Goal: Transaction & Acquisition: Purchase product/service

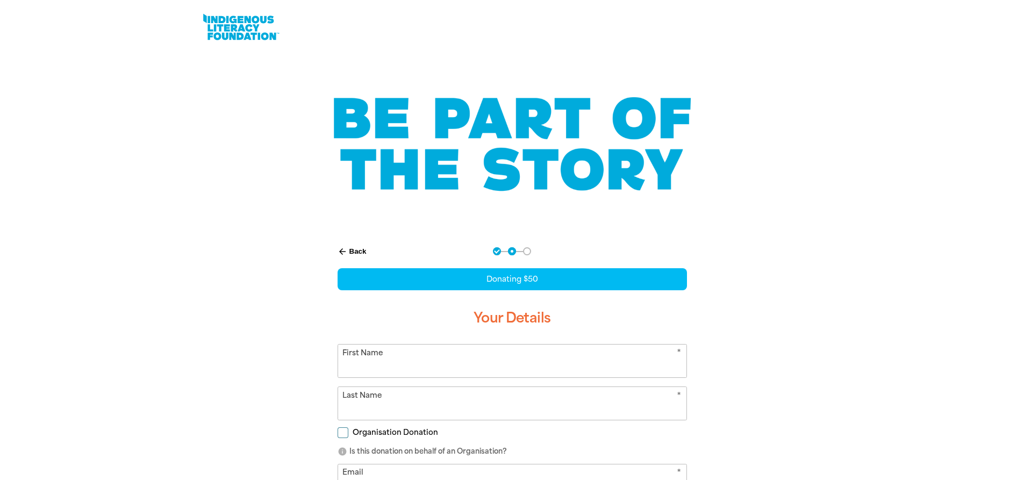
select select "AU"
click at [431, 344] on input "First Name" at bounding box center [512, 360] width 348 height 33
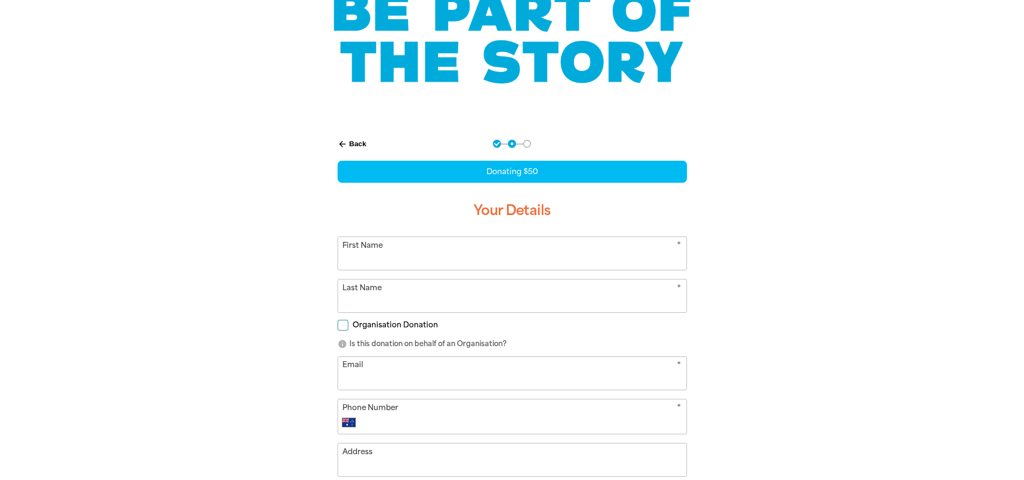
type input "[PERSON_NAME]"
click at [386, 303] on input "Last Name" at bounding box center [512, 295] width 348 height 33
type input "Mustey"
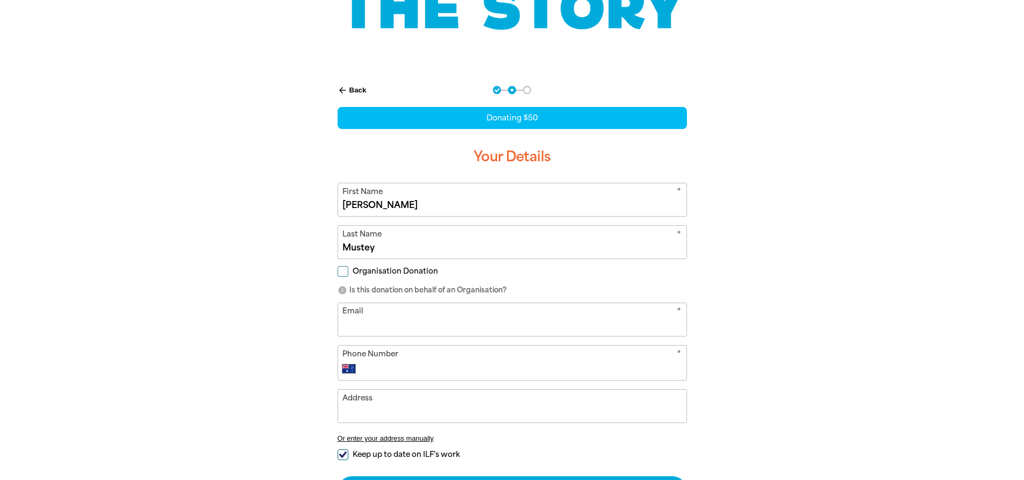
click at [481, 322] on input "Email" at bounding box center [512, 319] width 348 height 33
type input "[EMAIL_ADDRESS][DOMAIN_NAME]"
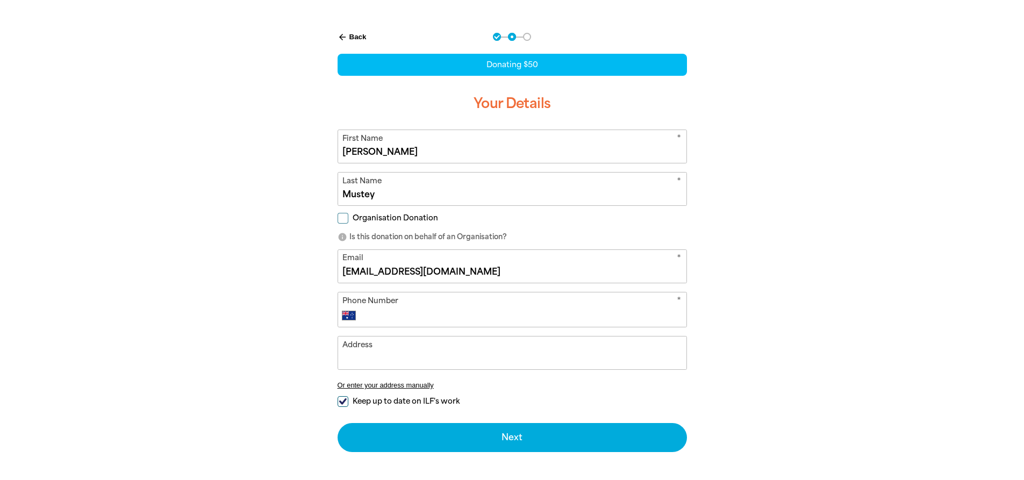
scroll to position [215, 0]
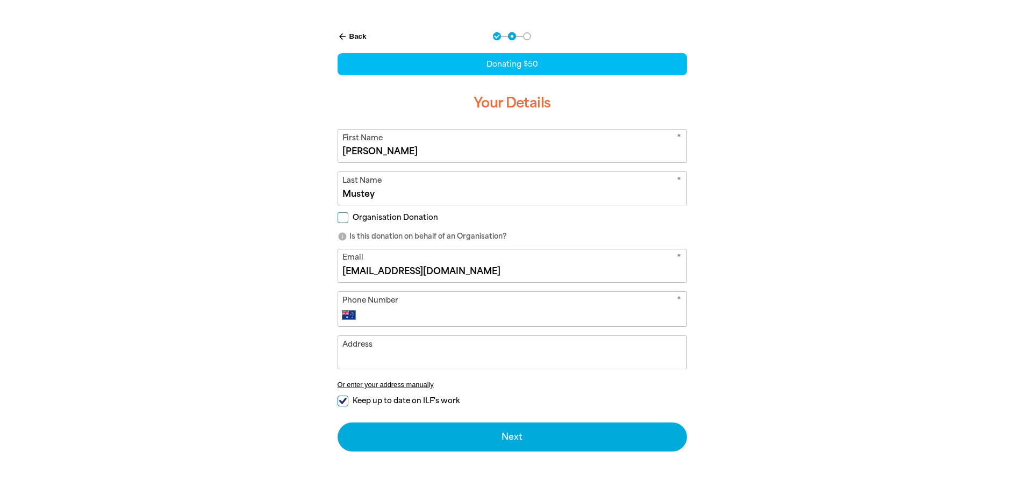
click at [432, 310] on input "Phone Number" at bounding box center [523, 314] width 318 height 13
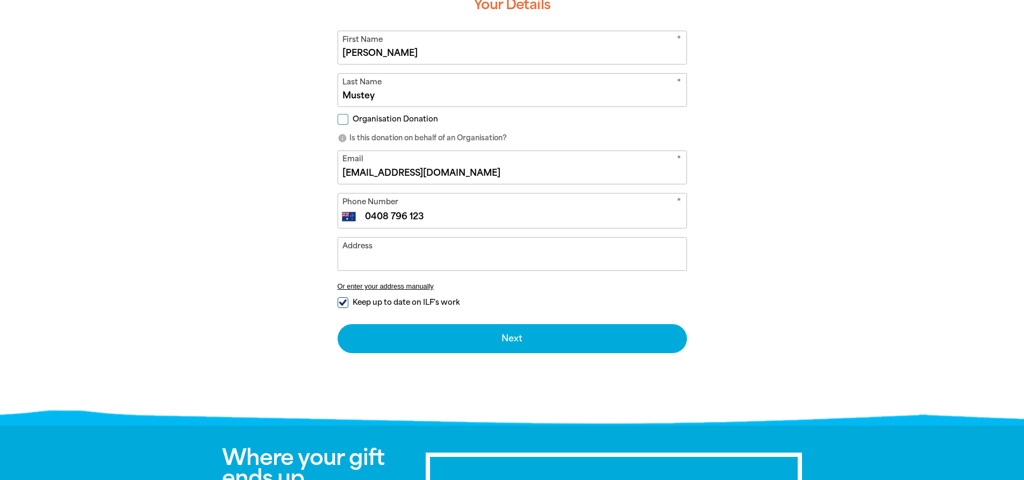
scroll to position [322, 0]
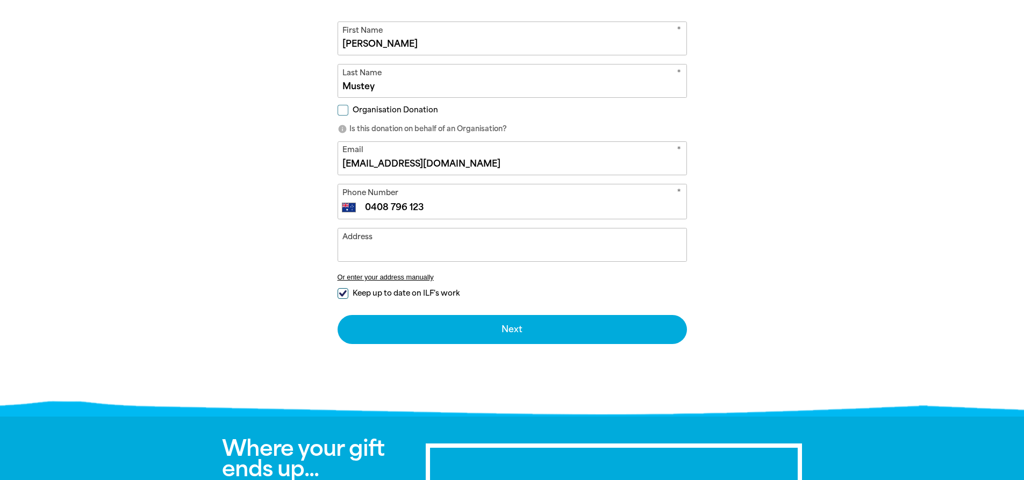
type input "0408 796 123"
click at [344, 292] on input "Keep up to date on ILF's work" at bounding box center [342, 293] width 11 height 11
checkbox input "false"
click at [408, 253] on input "Address" at bounding box center [512, 244] width 348 height 33
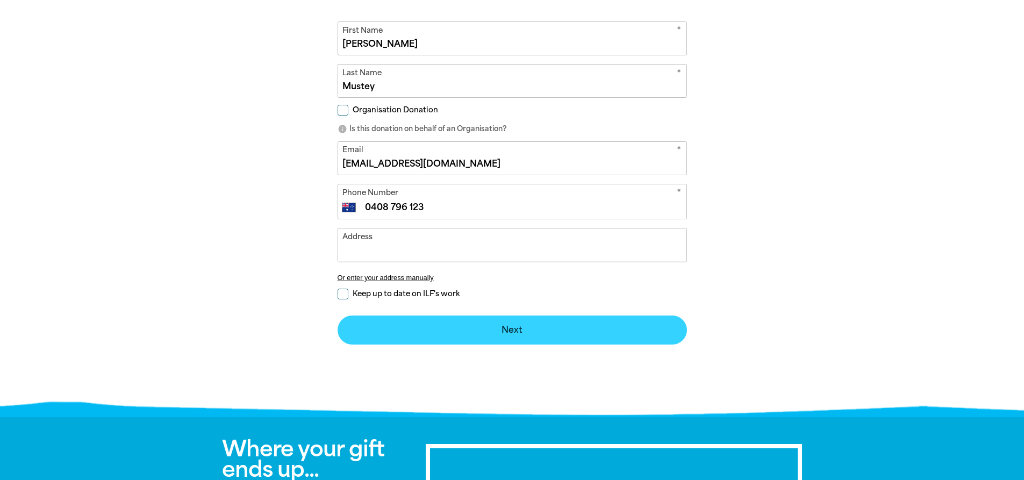
click at [515, 325] on button "Next chevron_right" at bounding box center [511, 329] width 349 height 29
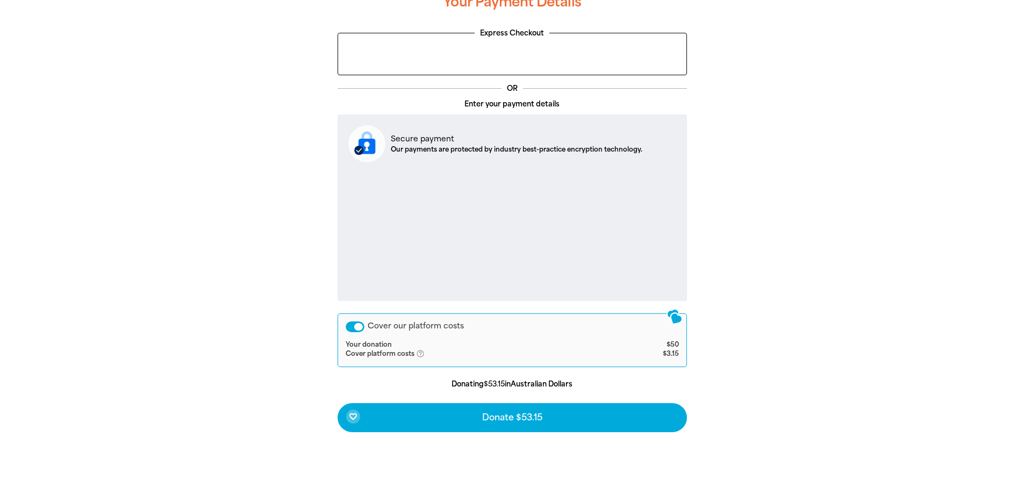
scroll to position [325, 0]
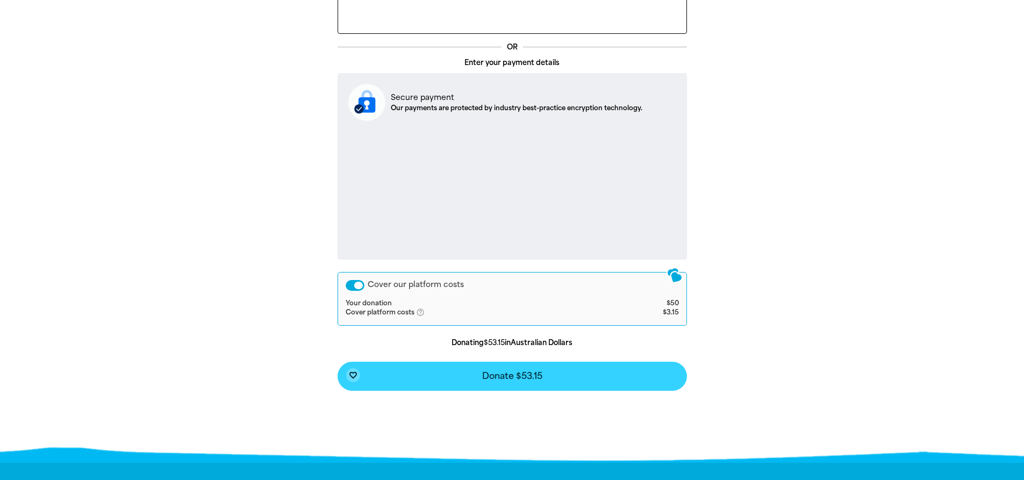
click at [518, 372] on span "Donate $53.15" at bounding box center [512, 376] width 60 height 9
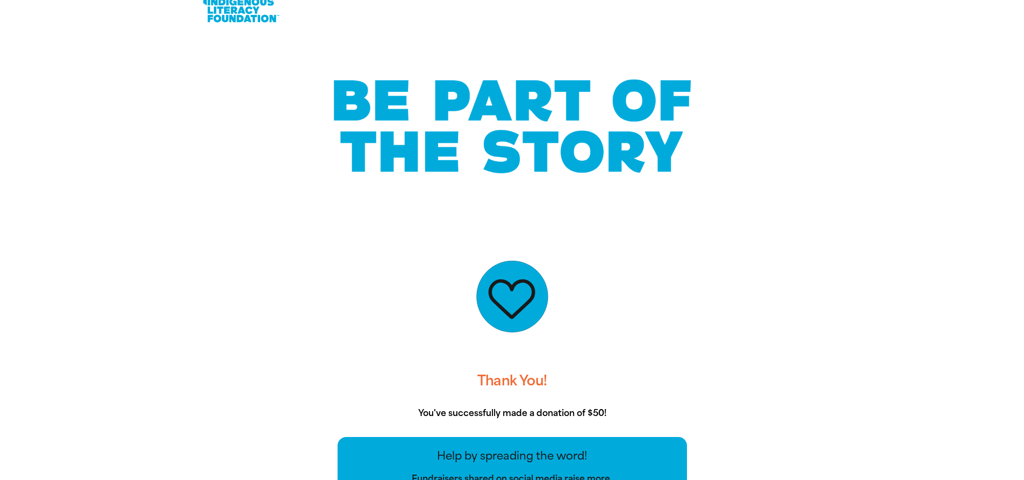
scroll to position [0, 0]
